Goal: Find specific page/section

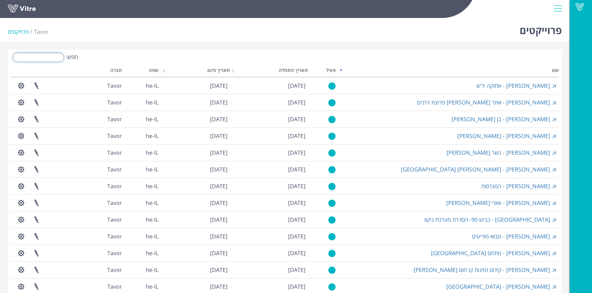
click at [62, 57] on input "חפש:" at bounding box center [38, 57] width 51 height 9
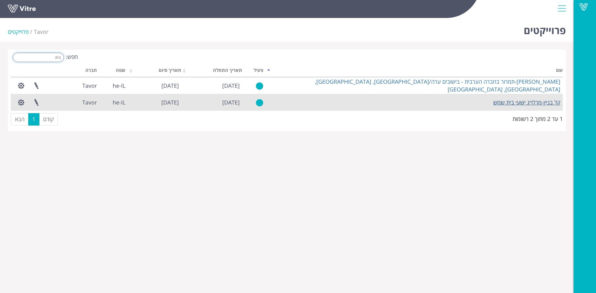
type input "בית"
click at [507, 102] on link "קל בניין-מרלו״ג ישעי בית שמש" at bounding box center [526, 102] width 67 height 7
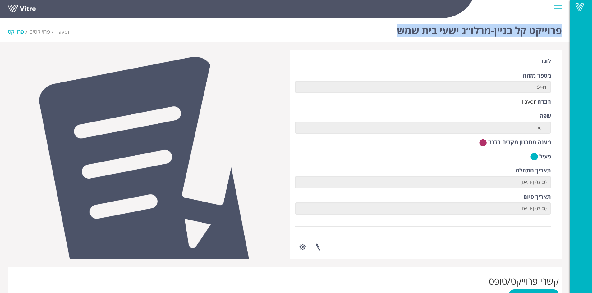
drag, startPoint x: 390, startPoint y: 28, endPoint x: 561, endPoint y: 32, distance: 170.5
click at [561, 32] on div "פרוייקט קל בניין-מרלו״ג ישעי בית שמש Tavor פרוייקטים פרוייקט" at bounding box center [284, 29] width 569 height 26
copy h1 "פרוייקט קל בניין-מרלו״ג ישעי בית שמש"
